Goal: Task Accomplishment & Management: Use online tool/utility

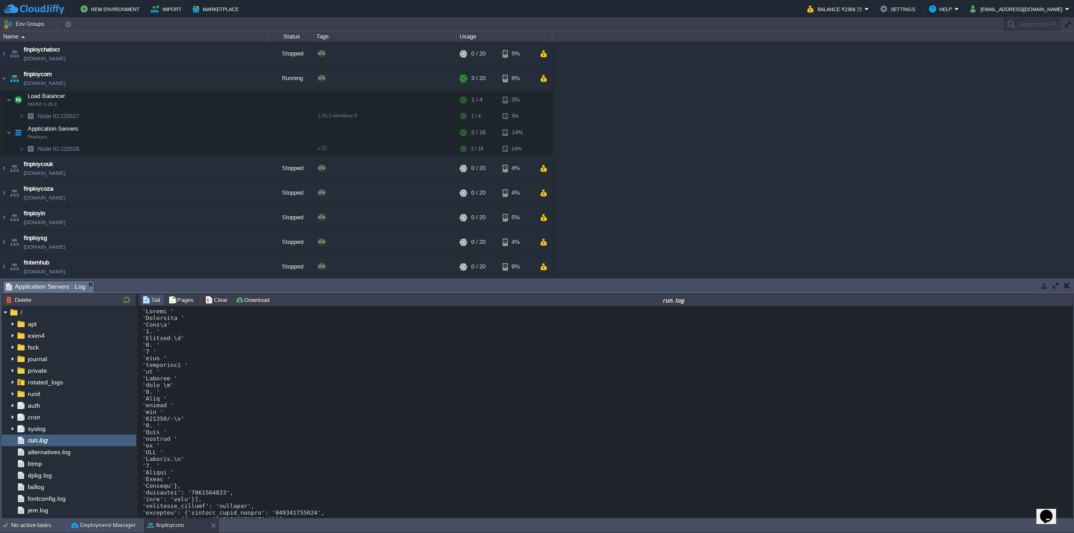
click at [48, 438] on span "run.log" at bounding box center [37, 440] width 23 height 8
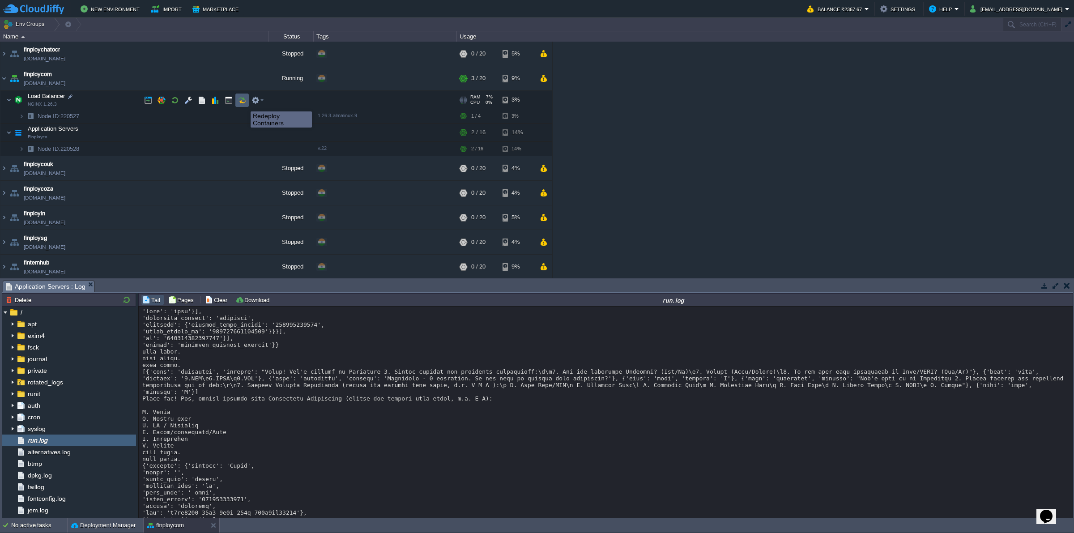
click at [244, 103] on button "button" at bounding box center [242, 100] width 8 height 8
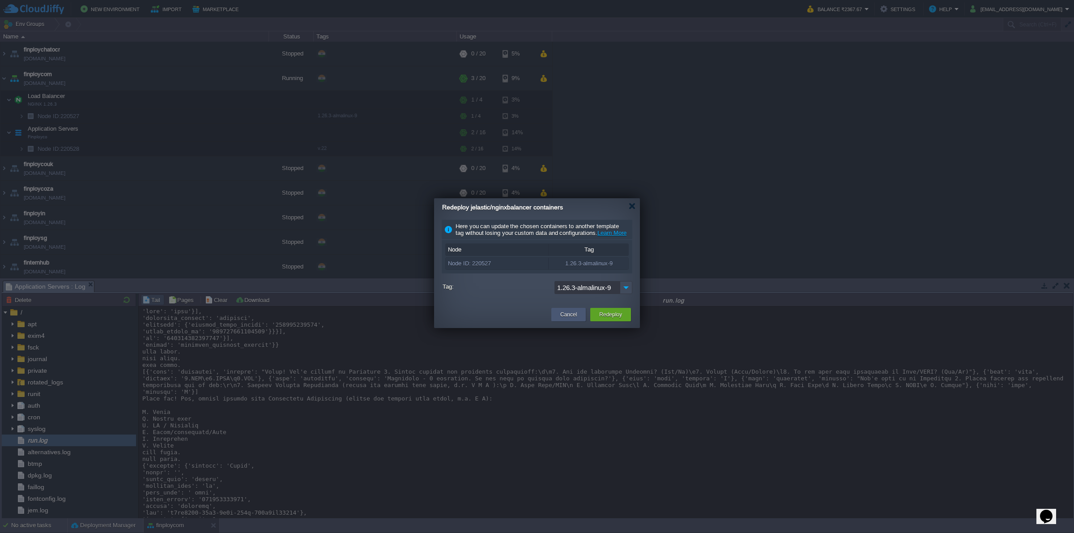
click at [576, 319] on button "Cancel" at bounding box center [568, 314] width 17 height 9
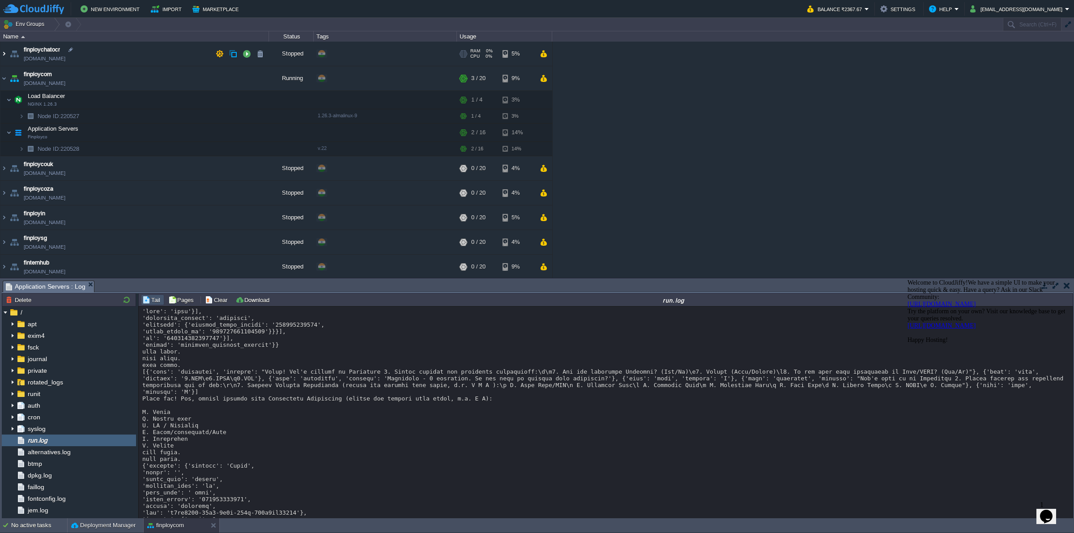
click at [6, 52] on img at bounding box center [3, 54] width 7 height 24
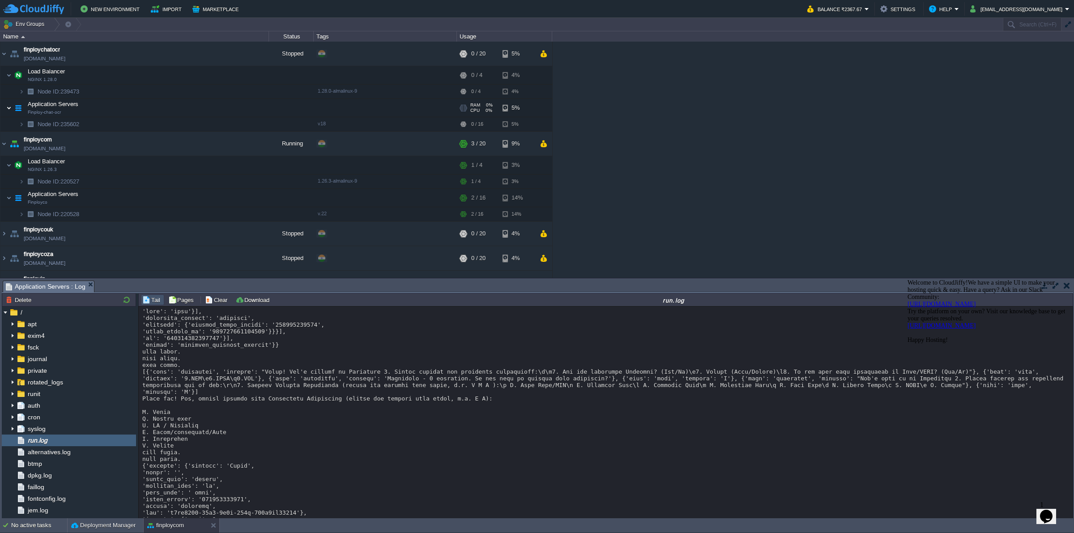
click at [10, 107] on img at bounding box center [8, 108] width 5 height 18
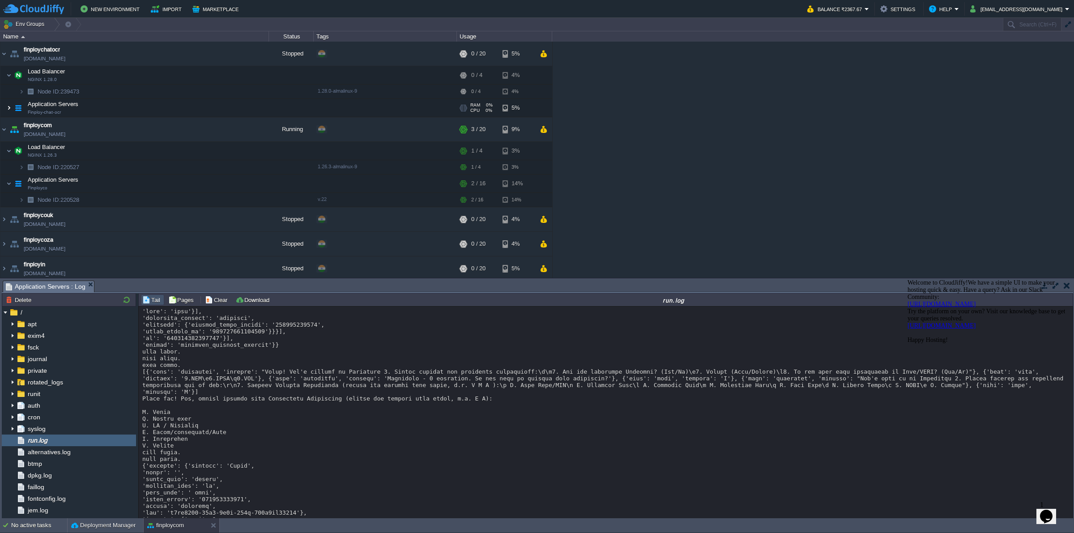
click at [10, 107] on img at bounding box center [8, 108] width 5 height 18
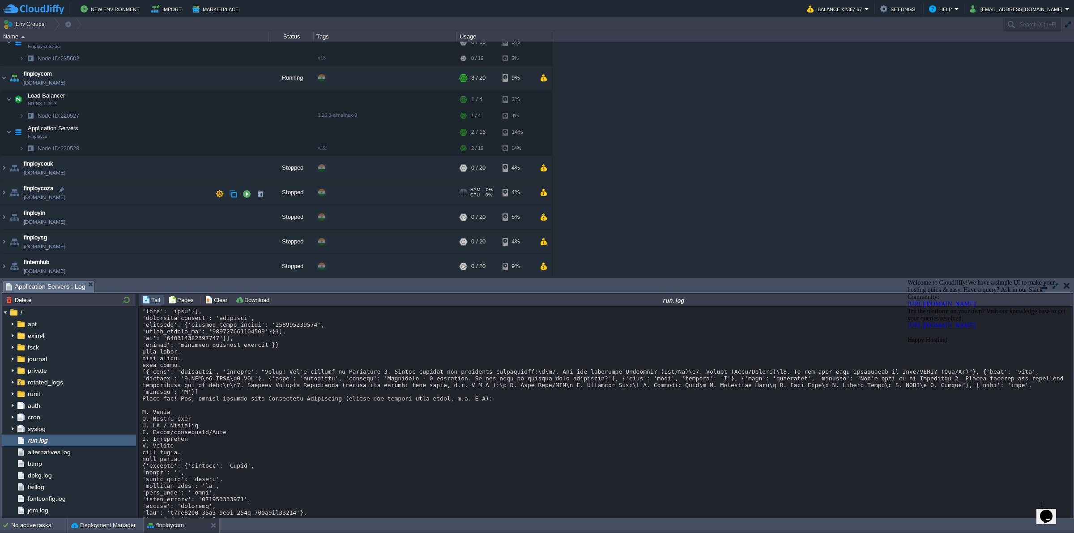
scroll to position [142, 0]
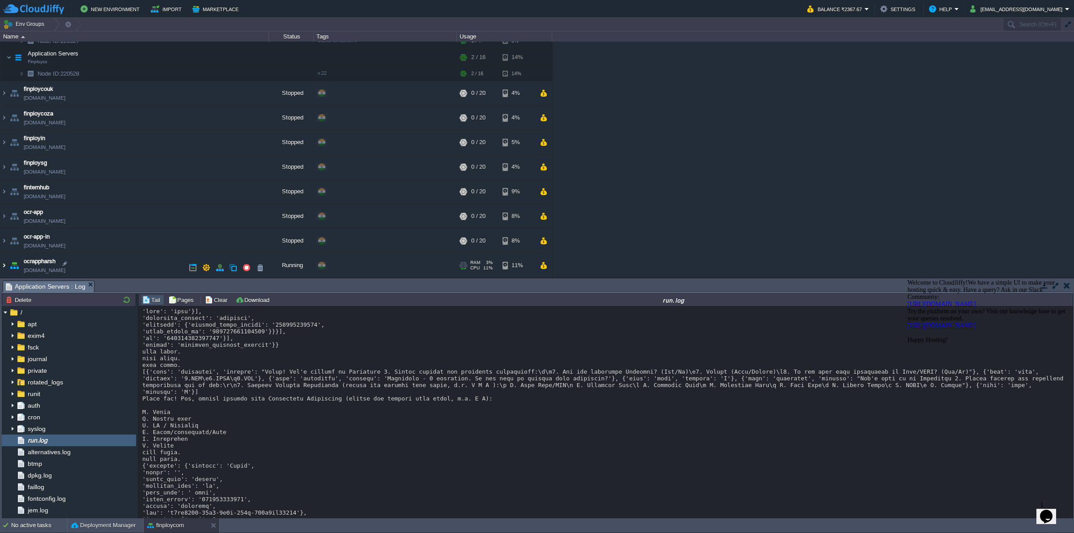
click at [1, 267] on img at bounding box center [3, 265] width 7 height 24
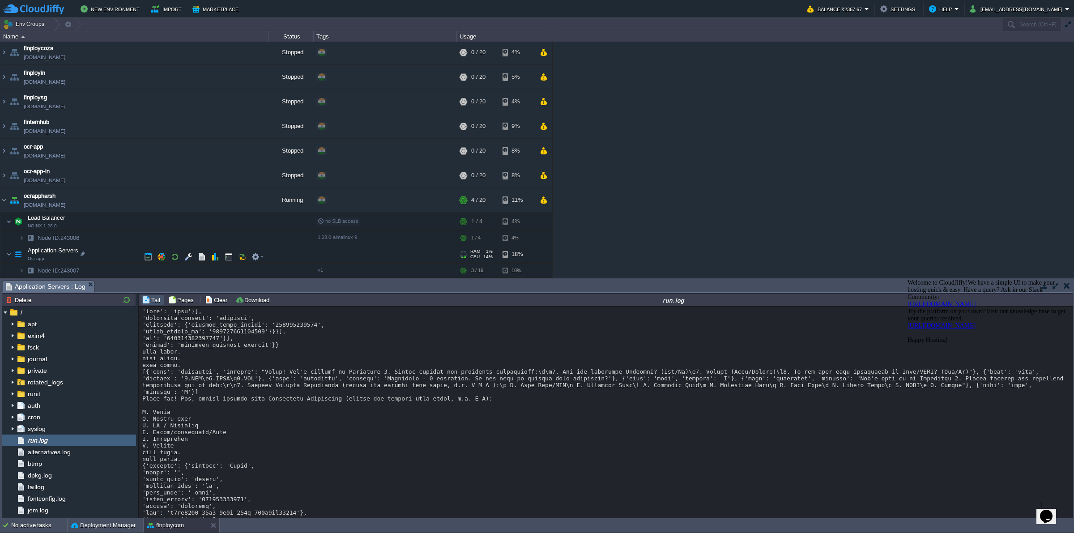
scroll to position [208, 0]
click at [245, 254] on button "button" at bounding box center [242, 256] width 8 height 8
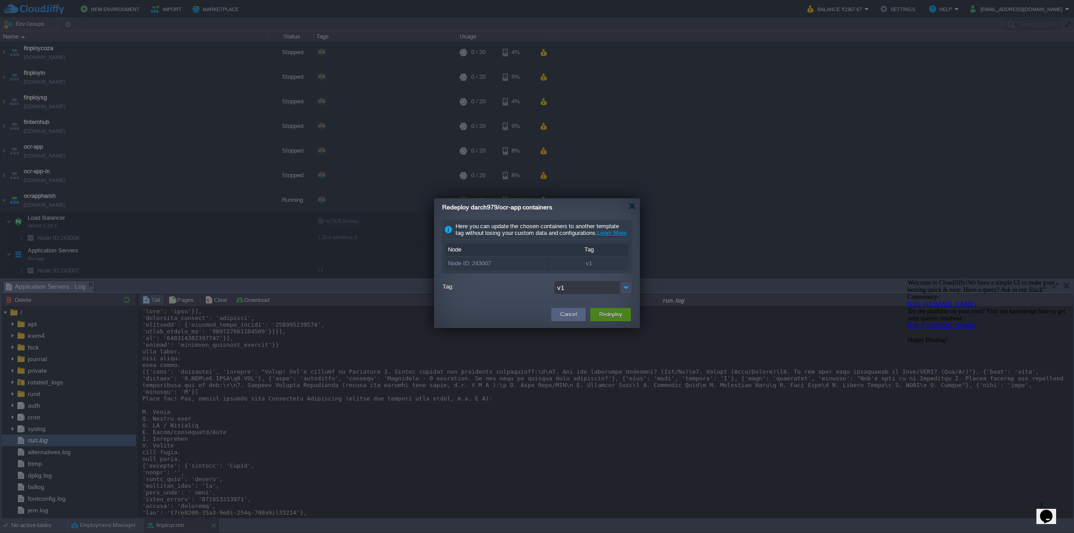
click at [620, 319] on button "Redeploy" at bounding box center [610, 314] width 23 height 9
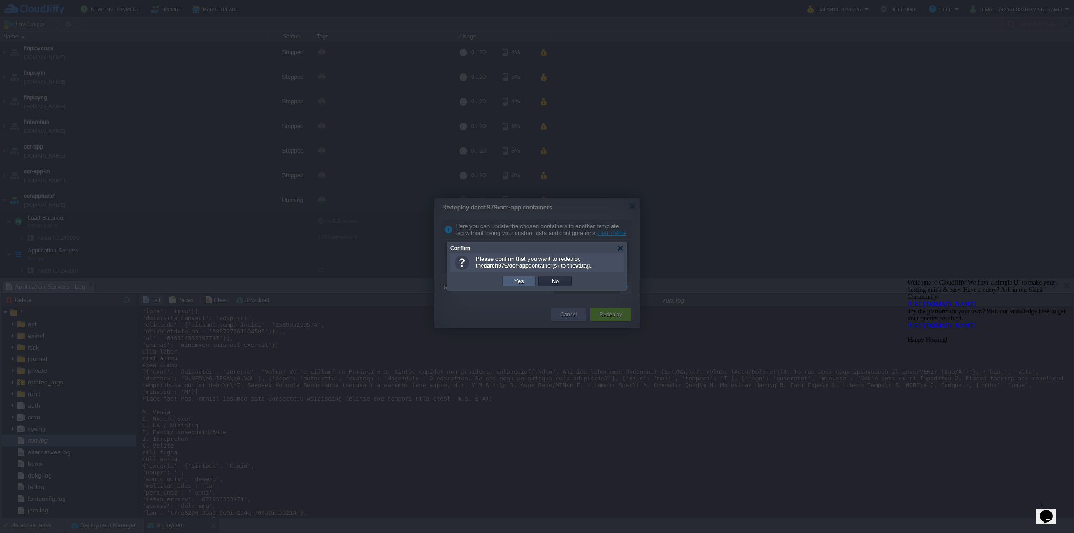
click at [528, 278] on td "Yes" at bounding box center [519, 281] width 34 height 11
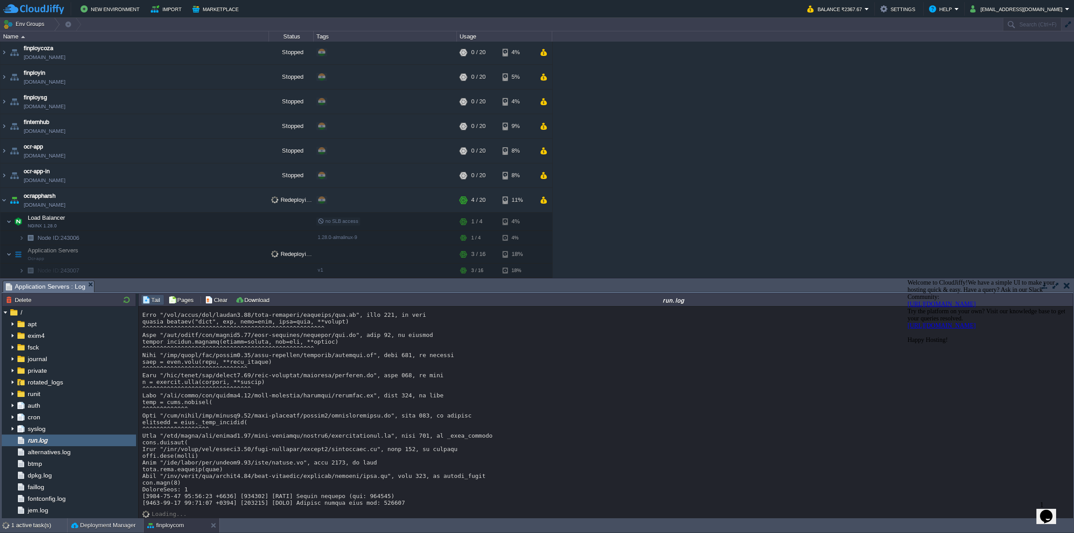
scroll to position [14185, 0]
click at [907, 279] on icon "Chat attention grabber" at bounding box center [907, 279] width 0 height 0
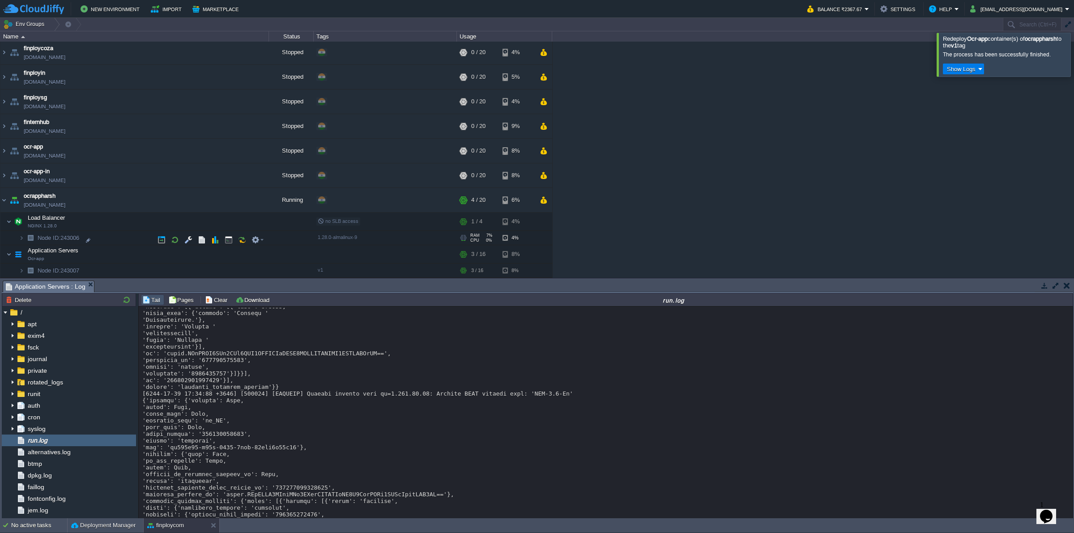
scroll to position [208, 0]
click at [329, 219] on span "no SLB access" at bounding box center [338, 220] width 41 height 5
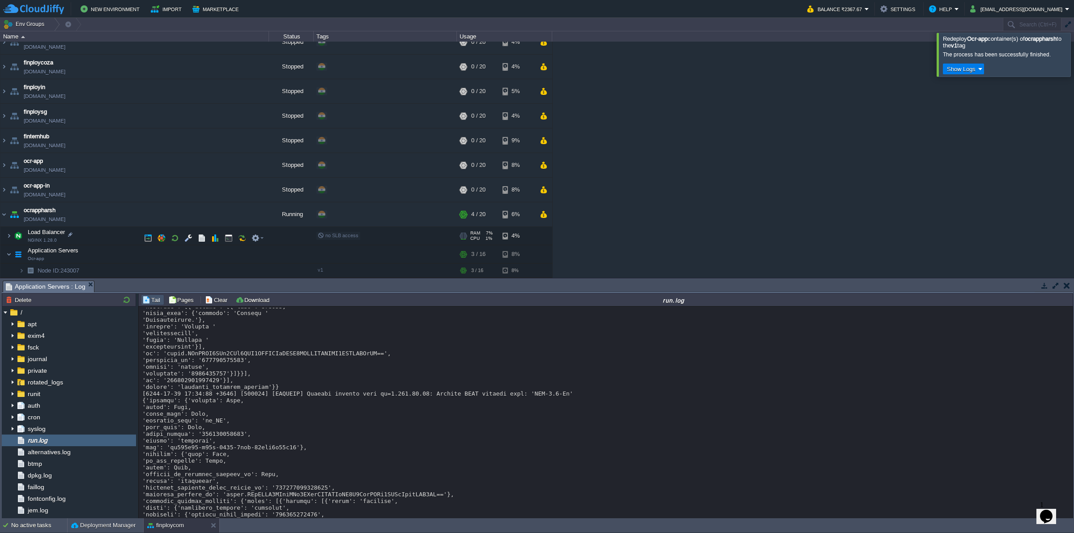
click at [329, 235] on span "no SLB access" at bounding box center [338, 235] width 41 height 5
click at [329, 235] on span "no SLB access" at bounding box center [338, 232] width 41 height 5
click at [329, 235] on span "no SLB access" at bounding box center [338, 235] width 41 height 5
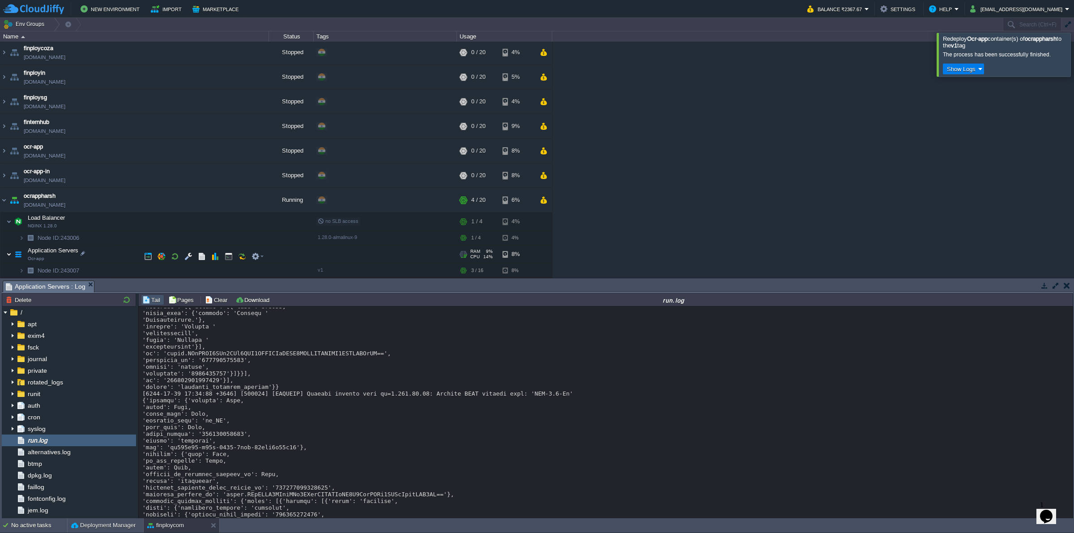
click at [9, 252] on img at bounding box center [8, 254] width 5 height 18
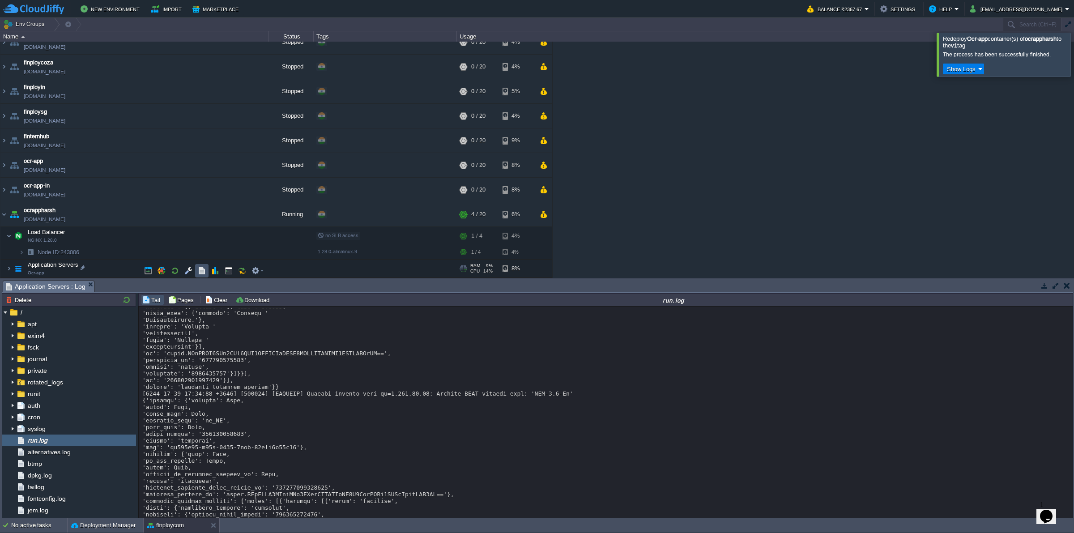
click at [202, 268] on button "button" at bounding box center [202, 271] width 8 height 8
